Goal: Navigation & Orientation: Find specific page/section

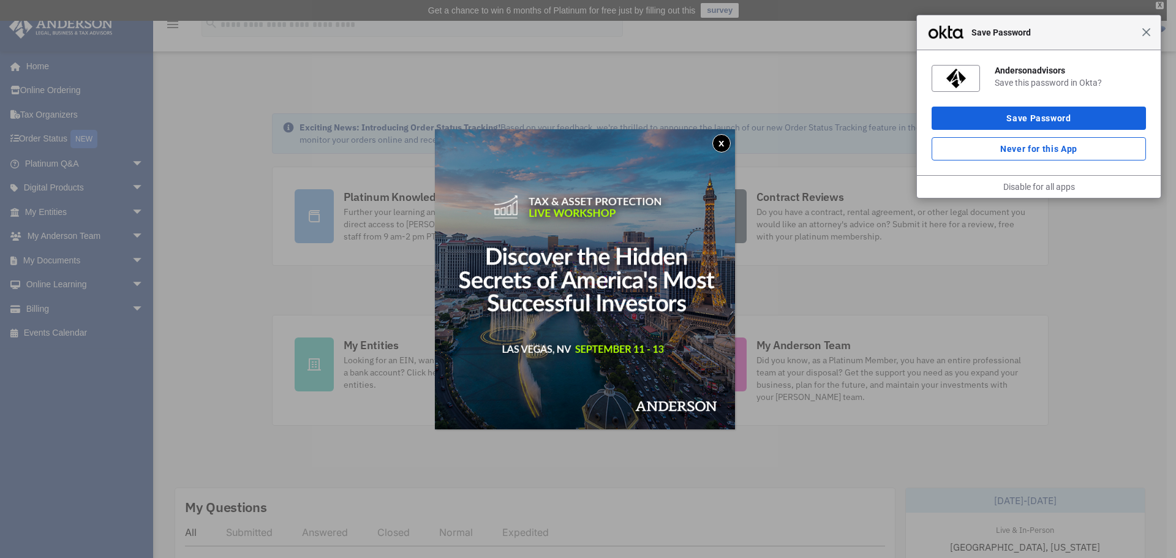
click at [1146, 35] on span "Close" at bounding box center [1146, 32] width 9 height 9
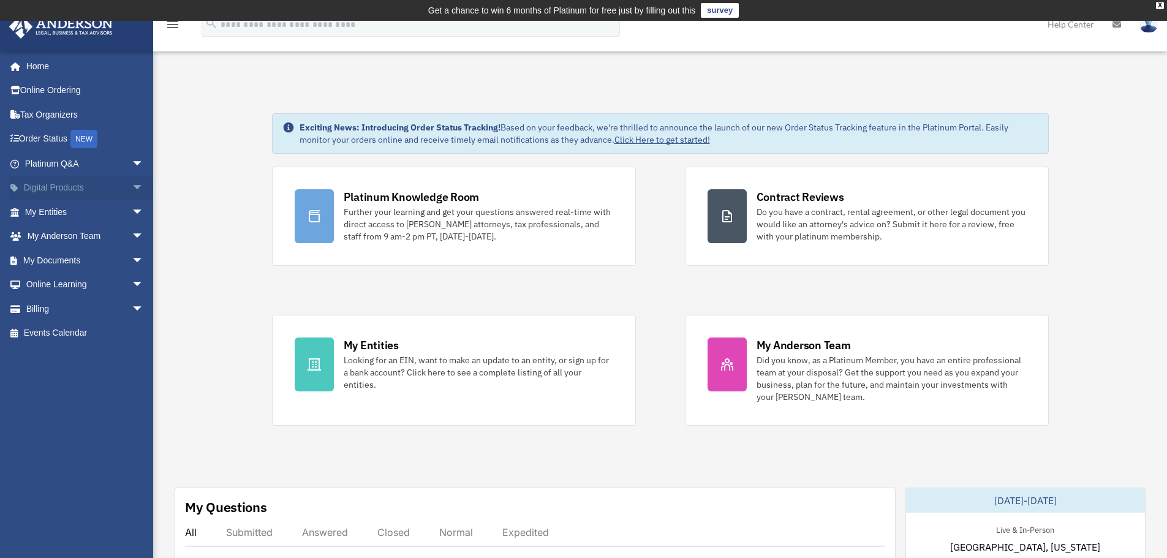
click at [132, 186] on span "arrow_drop_down" at bounding box center [144, 188] width 25 height 25
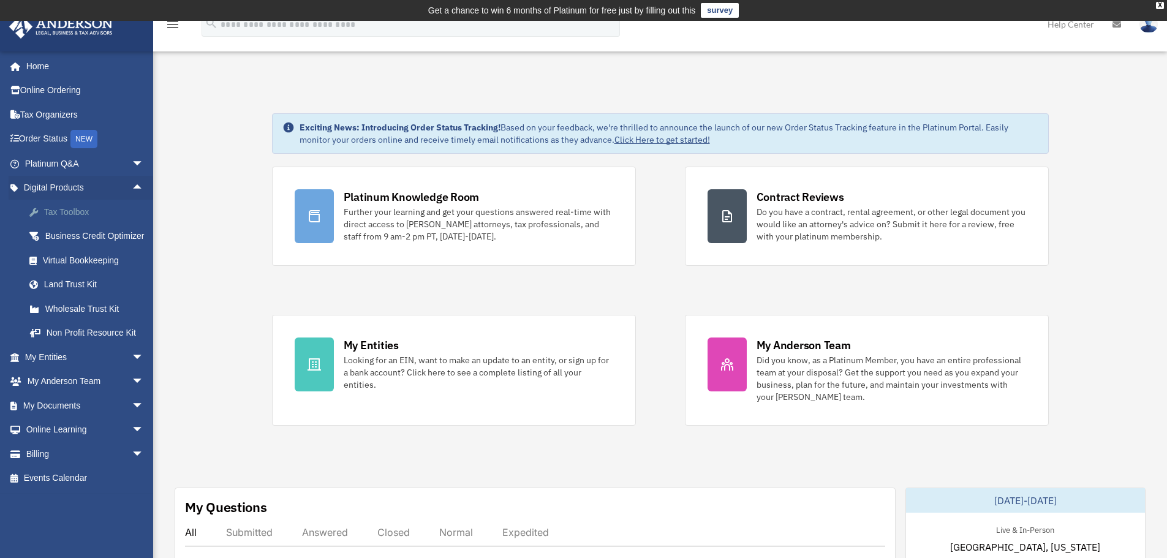
click at [83, 219] on link "Tax Toolbox" at bounding box center [89, 212] width 145 height 25
